Goal: Task Accomplishment & Management: Manage account settings

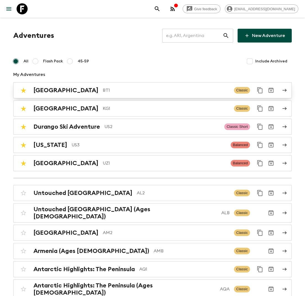
click at [103, 91] on p "BT1" at bounding box center [166, 90] width 127 height 7
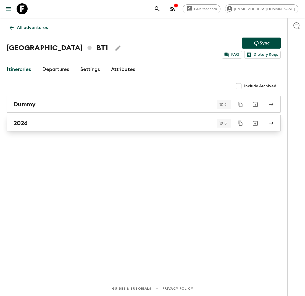
click at [43, 124] on div "2026" at bounding box center [139, 123] width 250 height 7
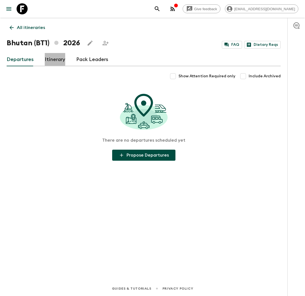
click at [50, 61] on link "Itinerary" at bounding box center [55, 59] width 20 height 13
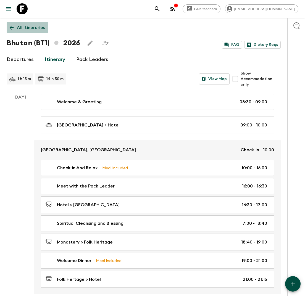
click at [18, 26] on p "All itineraries" at bounding box center [31, 27] width 28 height 7
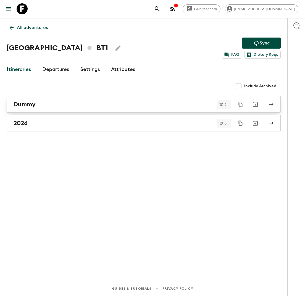
click at [60, 106] on div "Dummy" at bounding box center [139, 104] width 250 height 7
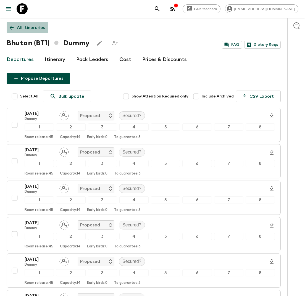
click at [32, 32] on link "All itineraries" at bounding box center [27, 27] width 41 height 11
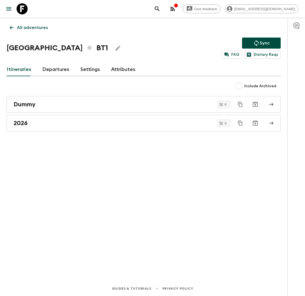
click at [35, 24] on p "All adventures" at bounding box center [32, 27] width 31 height 7
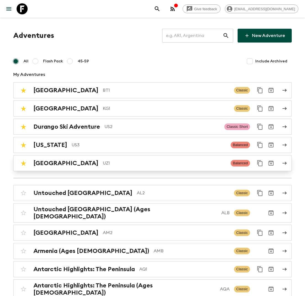
click at [67, 164] on div "Uzbekistan UZ1" at bounding box center [129, 163] width 193 height 7
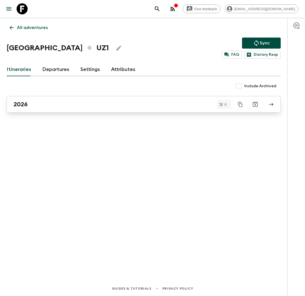
click at [69, 106] on div "2026" at bounding box center [139, 104] width 250 height 7
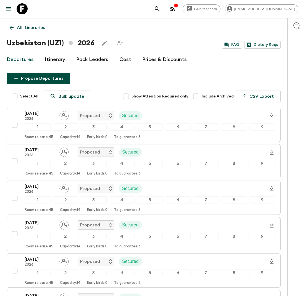
click at [124, 59] on link "Cost" at bounding box center [125, 59] width 12 height 13
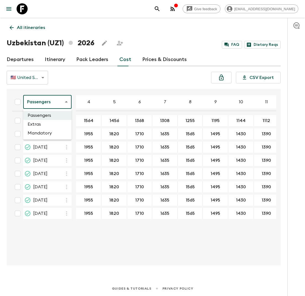
click at [66, 101] on body "Give feedback lauren.b@flashpack.com All itineraries Uzbekistan (UZ1) 2026 FAQ …" at bounding box center [152, 148] width 305 height 296
click at [57, 123] on li "Extras" at bounding box center [47, 124] width 48 height 9
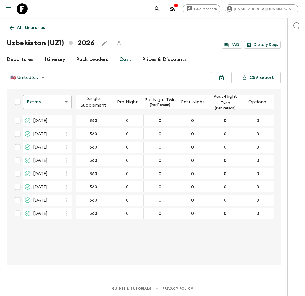
click at [61, 104] on body "Give feedback lauren.b@flashpack.com All itineraries Uzbekistan (UZ1) 2026 FAQ …" at bounding box center [152, 148] width 305 height 296
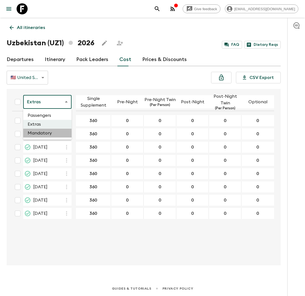
click at [56, 133] on li "Mandatory" at bounding box center [47, 133] width 48 height 9
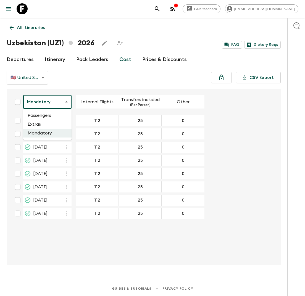
click at [63, 102] on body "Give feedback lauren.b@flashpack.com All itineraries Uzbekistan (UZ1) 2026 FAQ …" at bounding box center [152, 148] width 305 height 296
click at [56, 115] on li "Passengers" at bounding box center [47, 115] width 48 height 9
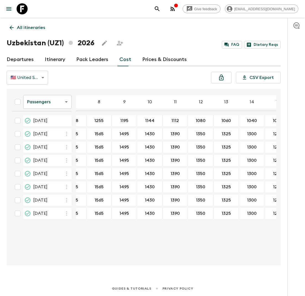
scroll to position [0, 91]
click at [60, 104] on body "Give feedback lauren.b@flashpack.com All itineraries Uzbekistan (UZ1) 2026 FAQ …" at bounding box center [152, 148] width 305 height 296
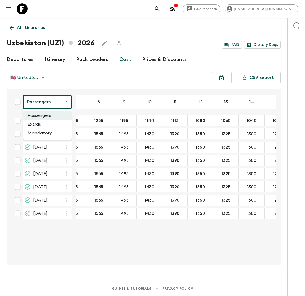
click at [116, 74] on div at bounding box center [152, 148] width 305 height 296
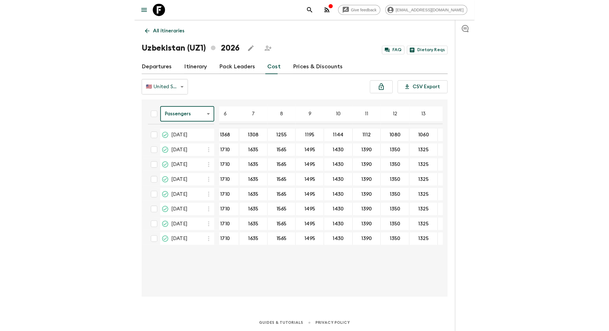
scroll to position [0, 0]
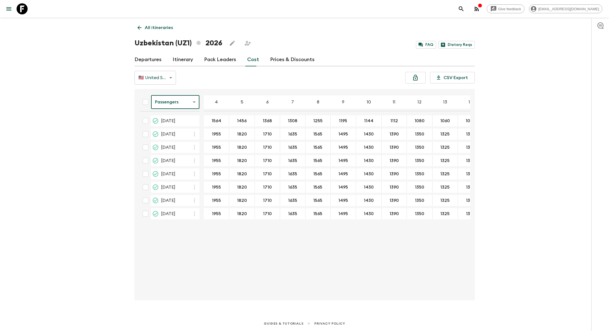
click at [195, 101] on body "Give feedback lauren.b@flashpack.com All itineraries Uzbekistan (UZ1) 2026 FAQ …" at bounding box center [304, 165] width 609 height 331
click at [182, 124] on li "Extras" at bounding box center [175, 124] width 48 height 9
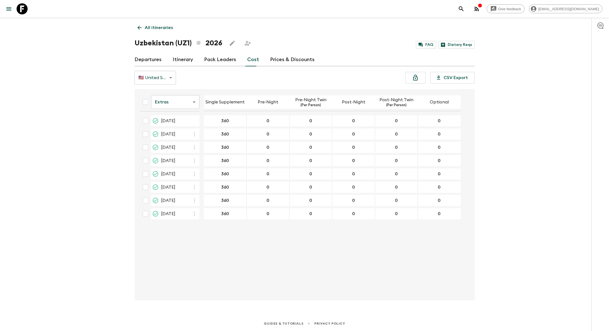
click at [224, 118] on input "360" at bounding box center [225, 121] width 40 height 6
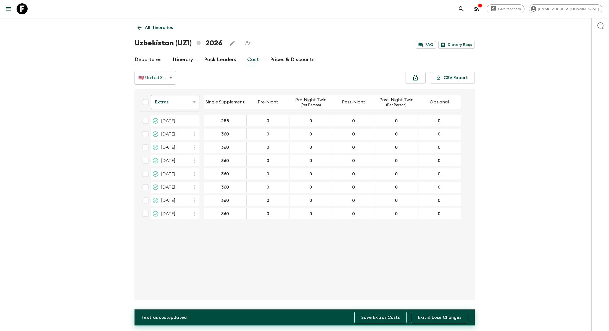
type input "288"
click at [305, 296] on button "Save Extras Costs" at bounding box center [380, 317] width 52 height 12
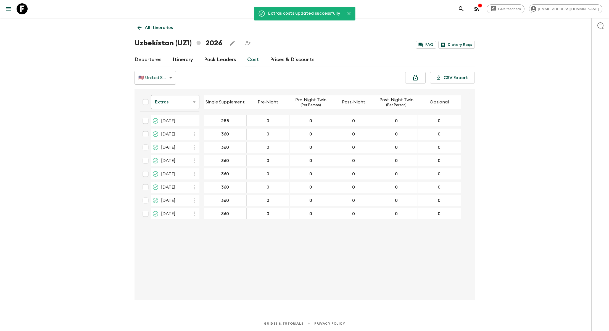
click at [184, 103] on body "Give feedback lauren.b@flashpack.com Extras costs updated successfully All itin…" at bounding box center [304, 165] width 609 height 331
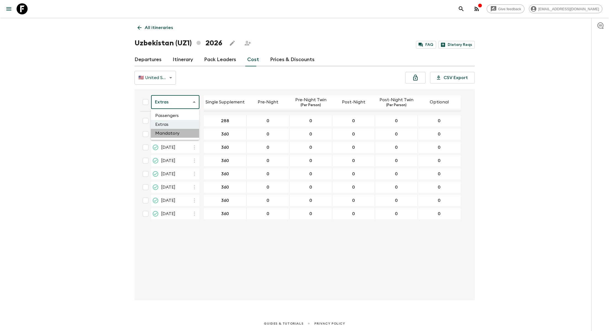
click at [177, 134] on li "Mandatory" at bounding box center [175, 133] width 48 height 9
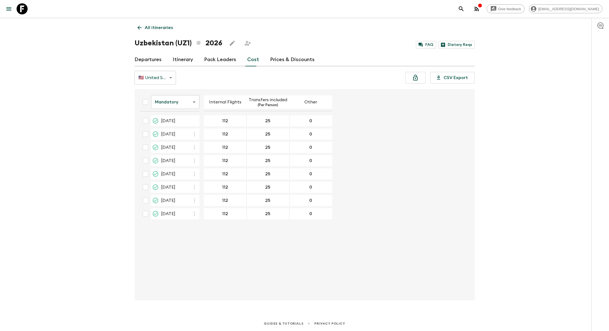
click at [221, 121] on input "112" at bounding box center [225, 121] width 40 height 6
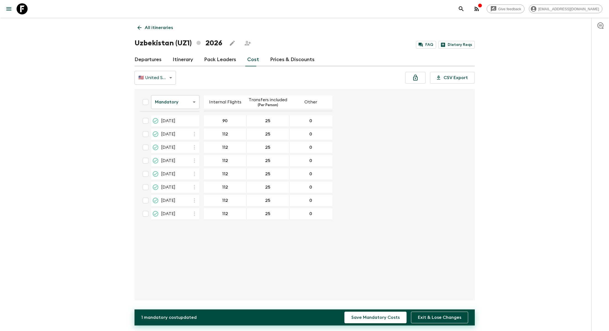
type input "90"
click at [267, 121] on input "25" at bounding box center [268, 121] width 40 height 6
type input "20"
click at [305, 296] on button "Save Mandatory Costs" at bounding box center [376, 317] width 62 height 12
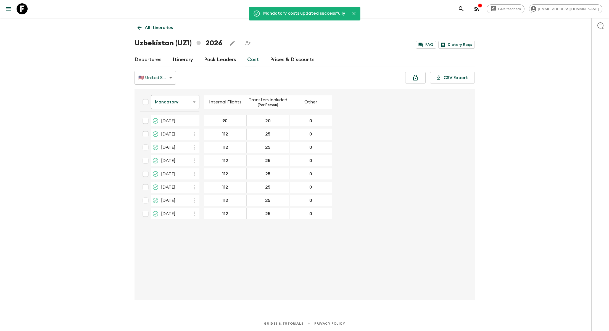
click at [305, 151] on form "Mandatory mandatoryCost ​ Internal Flights Transfers included (Per Person) Othe…" at bounding box center [302, 156] width 333 height 130
click at [181, 101] on body "Give feedback lauren.b@flashpack.com All itineraries Uzbekistan (UZ1) 2026 FAQ …" at bounding box center [304, 165] width 609 height 331
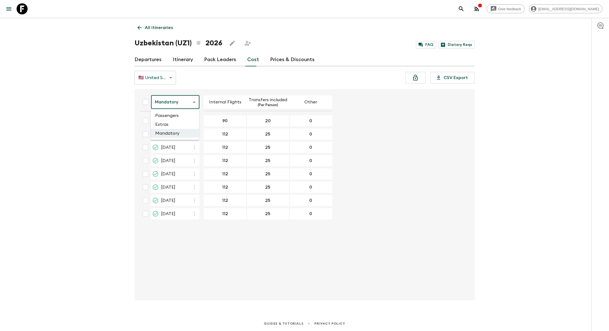
click at [176, 122] on li "Extras" at bounding box center [175, 124] width 48 height 9
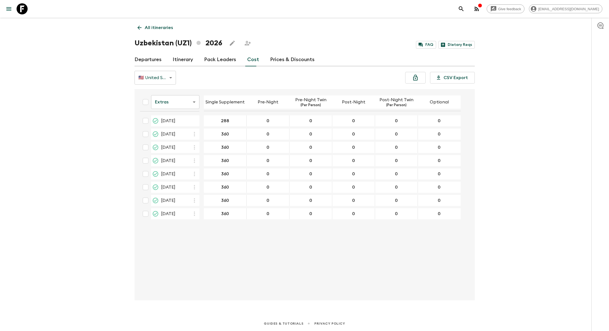
click at [190, 104] on body "Give feedback lauren.b@flashpack.com All itineraries Uzbekistan (UZ1) 2026 FAQ …" at bounding box center [304, 165] width 609 height 331
click at [187, 112] on li "Passengers" at bounding box center [175, 115] width 48 height 9
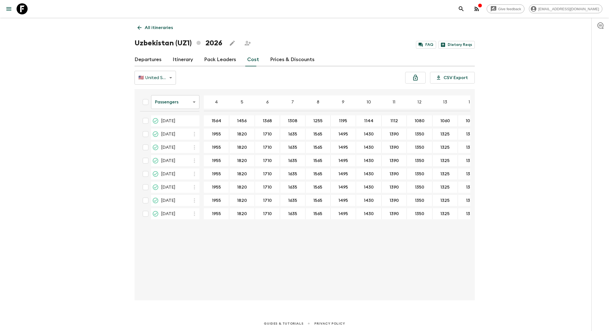
click at [191, 104] on body "Give feedback lauren.b@flashpack.com All itineraries Uzbekistan (UZ1) 2026 FAQ …" at bounding box center [304, 165] width 609 height 331
click at [184, 132] on li "Mandatory" at bounding box center [175, 133] width 48 height 9
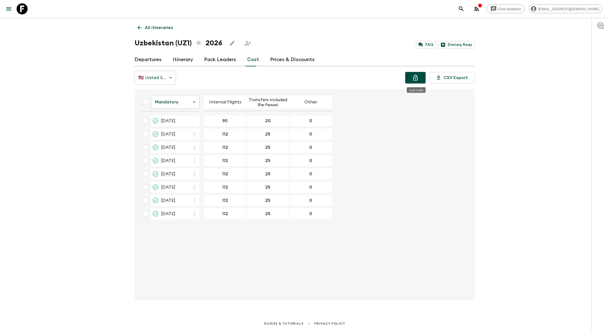
click at [305, 79] on icon "Lock costs" at bounding box center [415, 77] width 7 height 7
click at [186, 59] on link "Itinerary" at bounding box center [183, 59] width 20 height 13
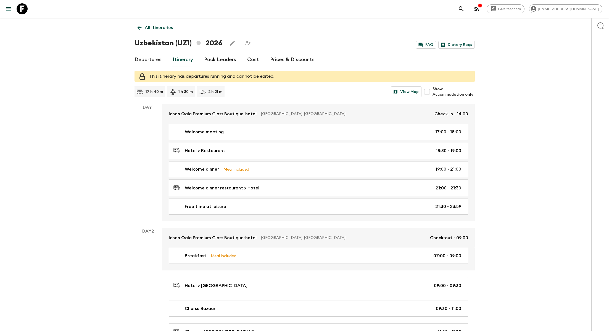
click at [143, 59] on link "Departures" at bounding box center [148, 59] width 27 height 13
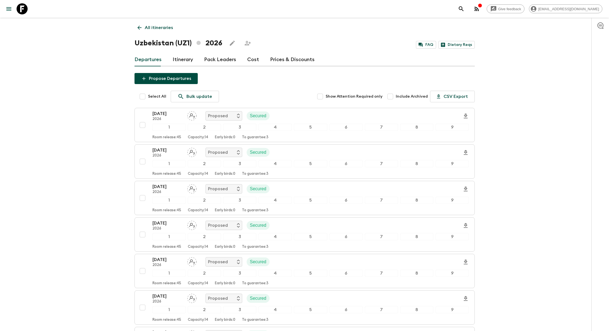
click at [156, 26] on p "All itineraries" at bounding box center [159, 27] width 28 height 7
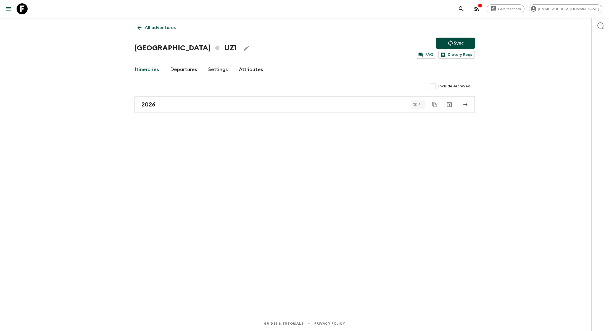
click at [144, 27] on link "All adventures" at bounding box center [157, 27] width 44 height 11
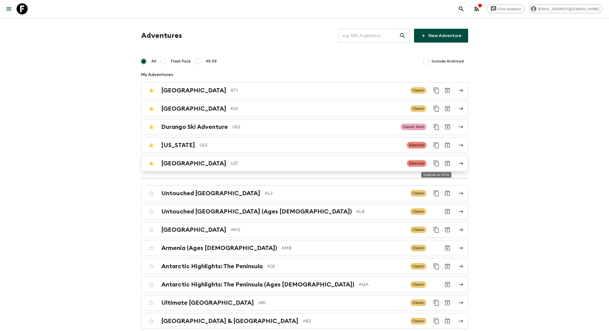
click at [305, 160] on icon "Duplicate for 45-59" at bounding box center [436, 163] width 7 height 7
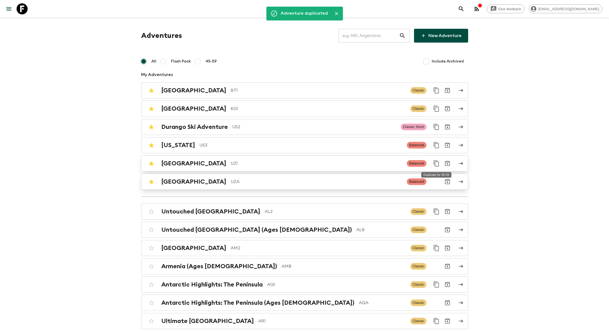
click at [236, 180] on p "UZA" at bounding box center [317, 181] width 172 height 7
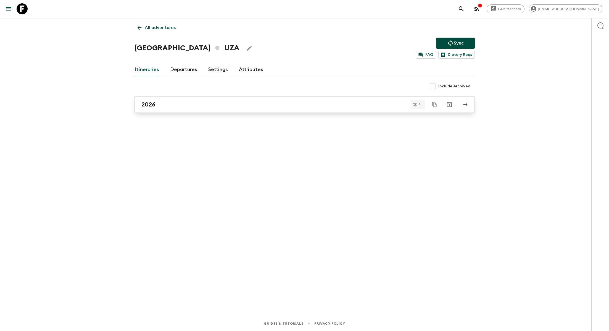
click at [166, 101] on div "2026" at bounding box center [299, 104] width 316 height 7
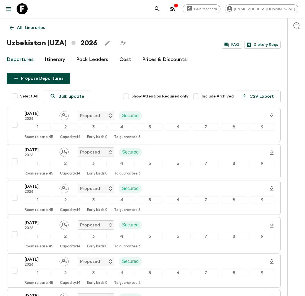
click at [42, 79] on button "Propose Departures" at bounding box center [38, 78] width 63 height 11
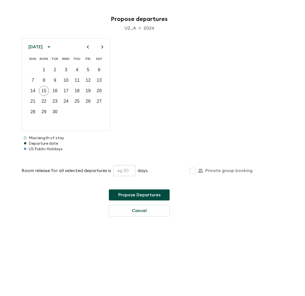
click at [101, 48] on icon "Next month" at bounding box center [102, 47] width 7 height 7
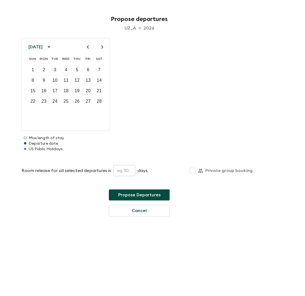
click at [101, 48] on icon "Next month" at bounding box center [102, 47] width 7 height 7
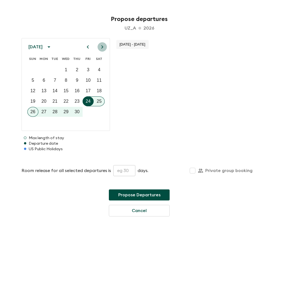
click at [101, 48] on icon "Next month" at bounding box center [102, 47] width 7 height 7
click at [90, 91] on p "15" at bounding box center [88, 91] width 5 height 7
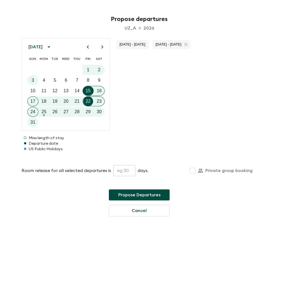
click at [102, 48] on icon "Next month" at bounding box center [102, 46] width 2 height 3
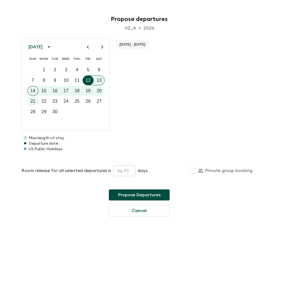
click at [102, 48] on icon "Next month" at bounding box center [102, 46] width 2 height 3
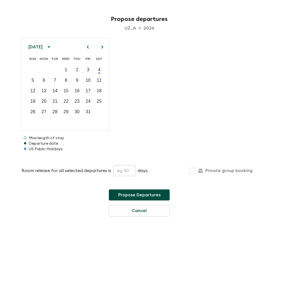
click at [102, 48] on icon "Next month" at bounding box center [102, 46] width 2 height 3
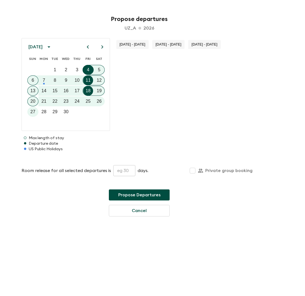
click at [102, 48] on icon "Next month" at bounding box center [102, 46] width 2 height 3
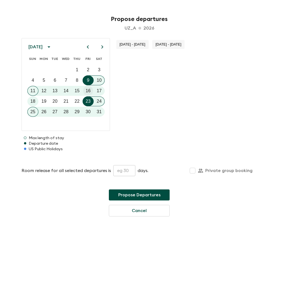
click at [88, 92] on p "16" at bounding box center [88, 91] width 5 height 7
click at [122, 170] on input "text" at bounding box center [124, 170] width 22 height 11
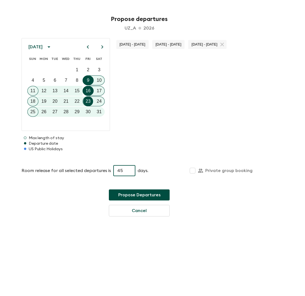
type input "45"
click at [152, 194] on button "Propose Departures" at bounding box center [139, 195] width 61 height 11
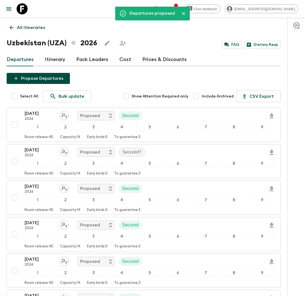
click at [14, 98] on input "Select All" at bounding box center [14, 96] width 11 height 11
checkbox input "true"
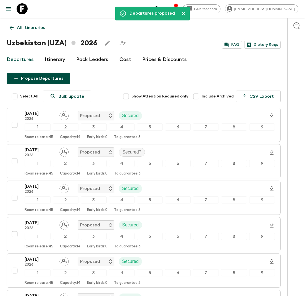
checkbox input "true"
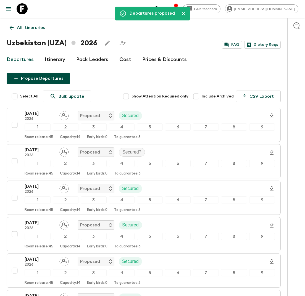
checkbox input "true"
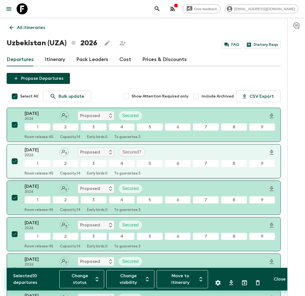
click at [14, 162] on input "checkbox" at bounding box center [14, 161] width 11 height 11
checkbox input "false"
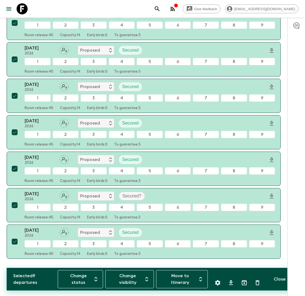
scroll to position [221, 0]
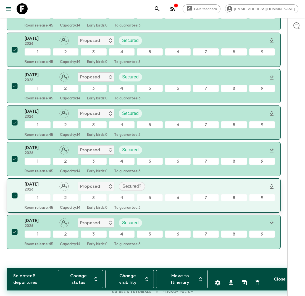
click at [13, 194] on input "checkbox" at bounding box center [14, 195] width 11 height 11
checkbox input "false"
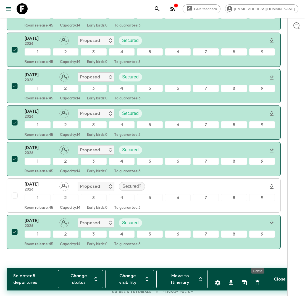
click at [256, 285] on icon "Delete" at bounding box center [258, 282] width 4 height 5
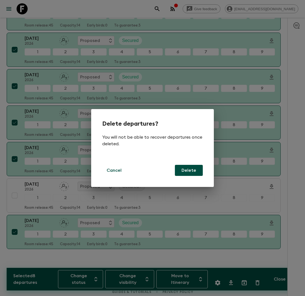
click at [191, 170] on button "Delete" at bounding box center [189, 170] width 28 height 11
checkbox input "false"
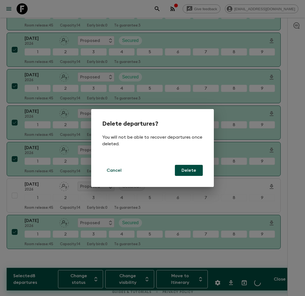
checkbox input "false"
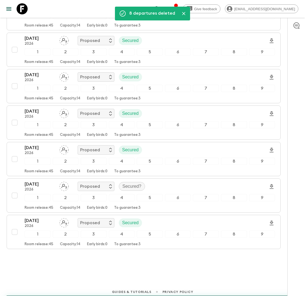
scroll to position [0, 0]
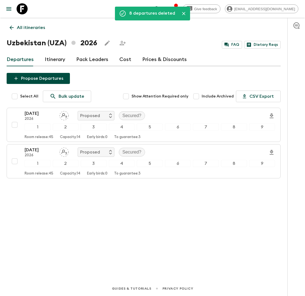
click at [119, 63] on link "Cost" at bounding box center [125, 59] width 12 height 13
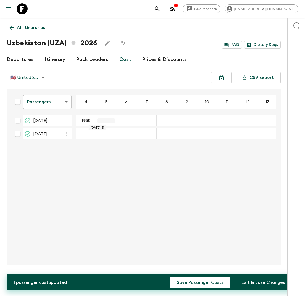
type input "1955"
type input "1820"
type input "1710"
type input "1635"
type input "1565"
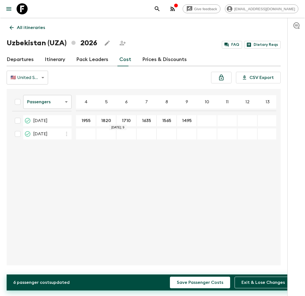
type input "1495"
type input "1430"
type input "1390"
type input "1350"
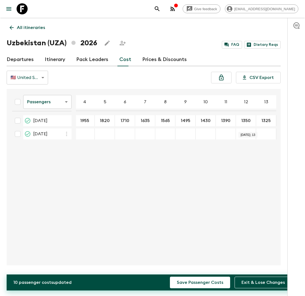
type input "1325"
type input "1300"
type input "1280"
type input "1260"
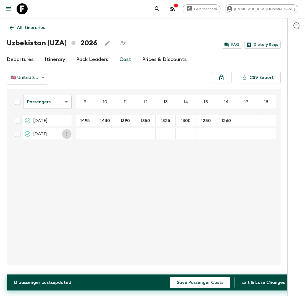
click at [67, 134] on icon "button" at bounding box center [66, 134] width 7 height 7
click at [68, 145] on icon at bounding box center [69, 145] width 7 height 5
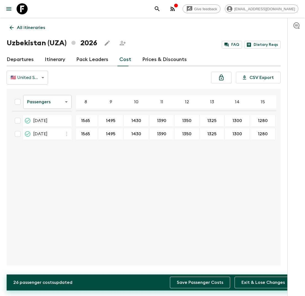
click at [200, 282] on button "Save Passenger Costs" at bounding box center [200, 283] width 60 height 12
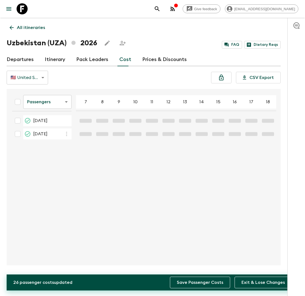
scroll to position [0, 50]
click at [65, 102] on body "Give feedback lauren.b@flashpack.com All itineraries Uzbekistan (UZA) 2026 FAQ …" at bounding box center [152, 148] width 305 height 296
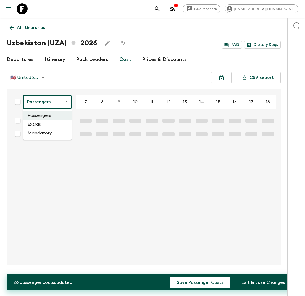
click at [57, 126] on li "Extras" at bounding box center [47, 124] width 48 height 9
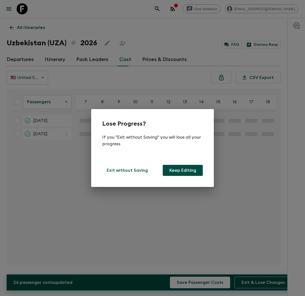
scroll to position [0, 164]
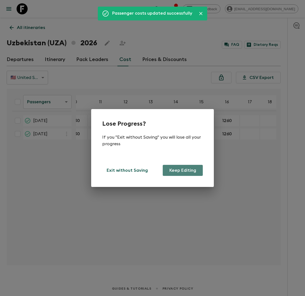
click at [191, 170] on button "Keep Editing" at bounding box center [183, 170] width 40 height 11
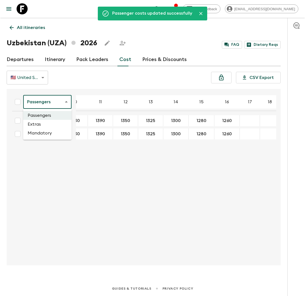
click at [53, 105] on body "Give feedback lauren.b@flashpack.com Passenger costs updated successfully All i…" at bounding box center [152, 148] width 305 height 296
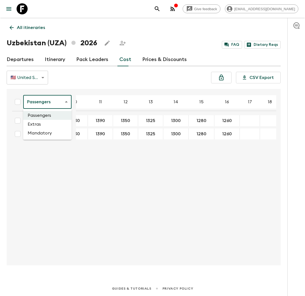
click at [52, 125] on li "Extras" at bounding box center [47, 124] width 48 height 9
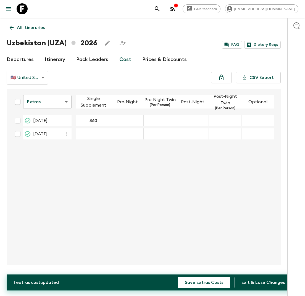
type input "360"
click at [125, 123] on div "15 May 2026; Pre-Night" at bounding box center [127, 120] width 33 height 11
type input "0"
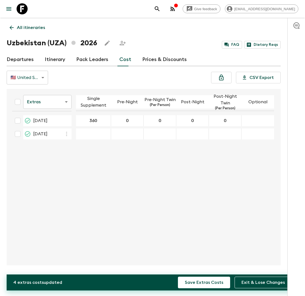
type input "0"
click at [66, 132] on icon "button" at bounding box center [66, 134] width 7 height 7
click at [72, 145] on icon at bounding box center [69, 145] width 5 height 5
click at [193, 283] on button "Save Extras Costs" at bounding box center [204, 283] width 52 height 12
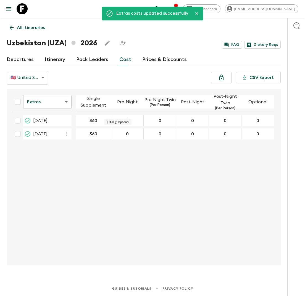
click at [64, 102] on body "Give feedback lauren.b@flashpack.com Extras costs updated successfully All itin…" at bounding box center [152, 148] width 305 height 296
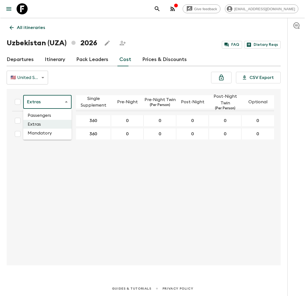
click at [58, 132] on li "Mandatory" at bounding box center [47, 133] width 48 height 9
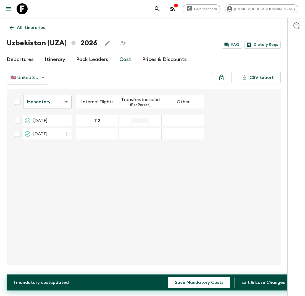
type input "112"
type input "25"
type input "0"
click at [64, 133] on icon "button" at bounding box center [66, 134] width 7 height 7
click at [73, 144] on li "Paste From Above" at bounding box center [90, 146] width 56 height 10
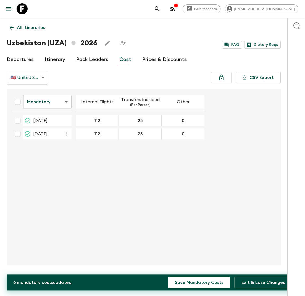
click at [163, 175] on div "Mandatory mandatoryCost ​ Internal Flights Transfers included (Per Person) Othe…" at bounding box center [142, 177] width 269 height 168
click at [207, 281] on button "Save Mandatory Costs" at bounding box center [199, 283] width 62 height 12
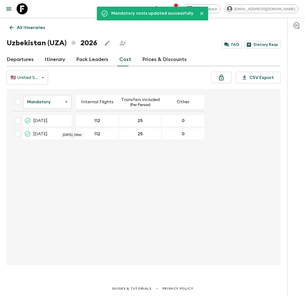
click at [49, 61] on link "Itinerary" at bounding box center [55, 59] width 20 height 13
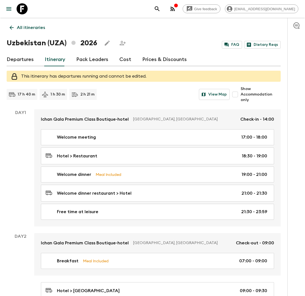
click at [17, 60] on link "Departures" at bounding box center [20, 59] width 27 height 13
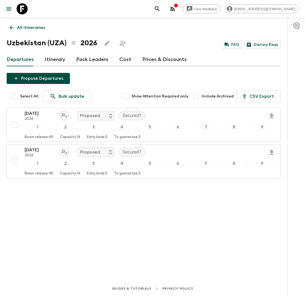
click at [27, 26] on p "All itineraries" at bounding box center [31, 27] width 28 height 7
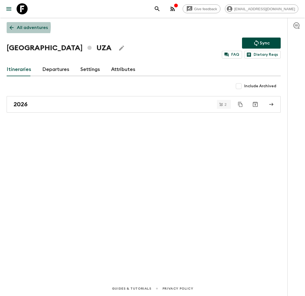
click at [17, 27] on p "All adventures" at bounding box center [32, 27] width 31 height 7
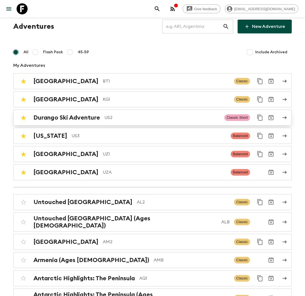
scroll to position [10, 0]
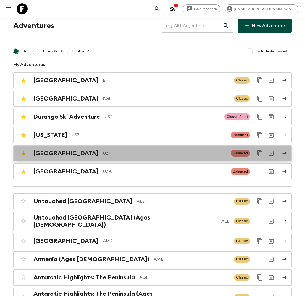
click at [105, 156] on p "UZ1" at bounding box center [164, 153] width 123 height 7
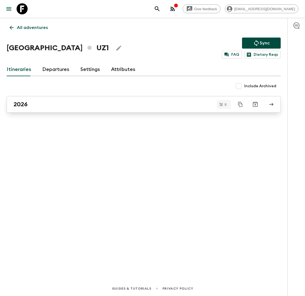
click at [46, 106] on div "2026" at bounding box center [139, 104] width 250 height 7
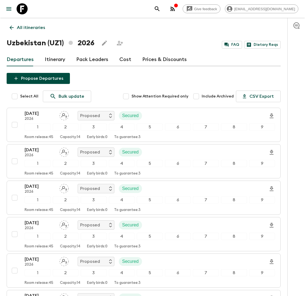
click at [122, 62] on link "Cost" at bounding box center [125, 59] width 12 height 13
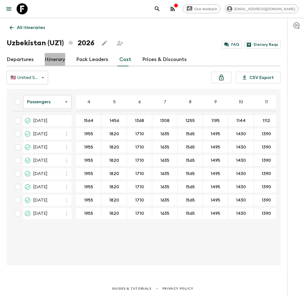
click at [49, 60] on link "Itinerary" at bounding box center [55, 59] width 20 height 13
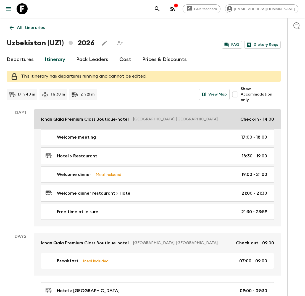
drag, startPoint x: 31, startPoint y: 123, endPoint x: 85, endPoint y: 117, distance: 53.9
click at [85, 117] on div "Day 1 Ichan Qala Premium Class Boutique-hotel Tashkent, Uzbekistan Check-in - 1…" at bounding box center [144, 167] width 274 height 117
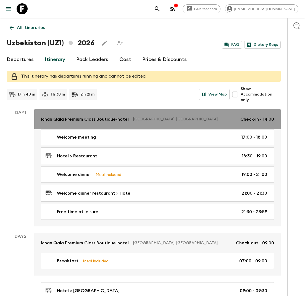
click at [40, 117] on link "Ichan Qala Premium Class Boutique-hotel Tashkent, Uzbekistan Check-in - 14:00" at bounding box center [157, 119] width 246 height 20
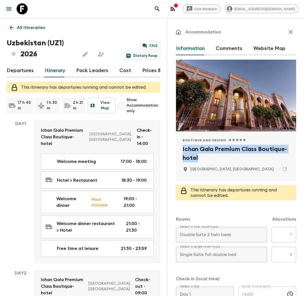
drag, startPoint x: 198, startPoint y: 156, endPoint x: 181, endPoint y: 148, distance: 18.3
click at [181, 148] on div "Boutique and Design 1 Star 2 Stars 3 Stars 4 Stars 5 Stars Ichan Qala Premium C…" at bounding box center [236, 156] width 120 height 49
copy h2 "Ichan Qala Premium Class Boutique-hotel"
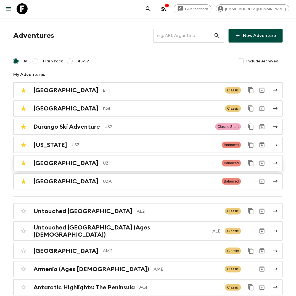
click at [70, 163] on div "Uzbekistan UZ1" at bounding box center [125, 163] width 184 height 7
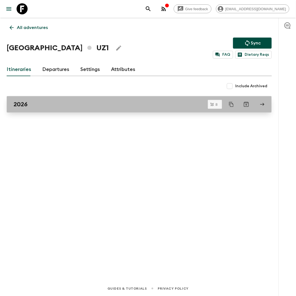
click at [49, 107] on div "2026" at bounding box center [134, 104] width 241 height 7
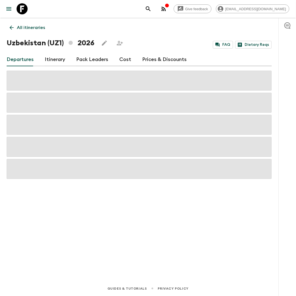
click at [120, 59] on link "Cost" at bounding box center [125, 59] width 12 height 13
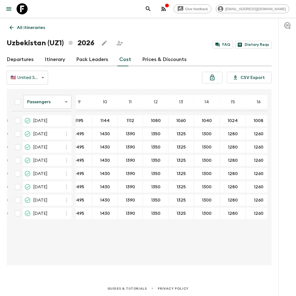
scroll to position [0, 148]
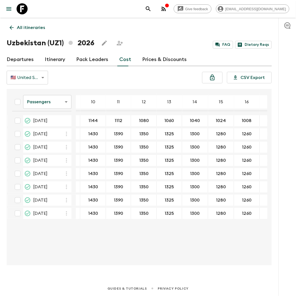
click at [66, 102] on body "Give feedback lauren.b@flashpack.com All itineraries Uzbekistan (UZ1) 2026 FAQ …" at bounding box center [148, 148] width 296 height 296
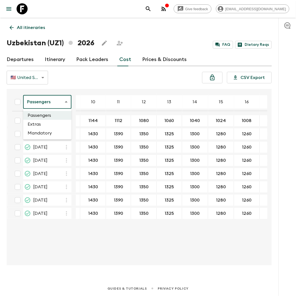
click at [54, 127] on li "Extras" at bounding box center [47, 124] width 48 height 9
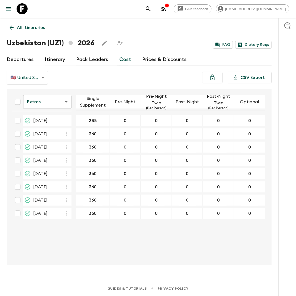
click at [64, 105] on body "Give feedback lauren.b@flashpack.com All itineraries Uzbekistan (UZ1) 2026 FAQ …" at bounding box center [148, 148] width 296 height 296
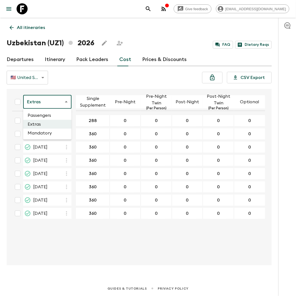
click at [62, 102] on body "Give feedback lauren.b@flashpack.com All itineraries Uzbekistan (UZ1) 2026 FAQ …" at bounding box center [148, 148] width 296 height 296
click at [49, 132] on li "Mandatory" at bounding box center [47, 133] width 48 height 9
